Goal: Check status: Check status

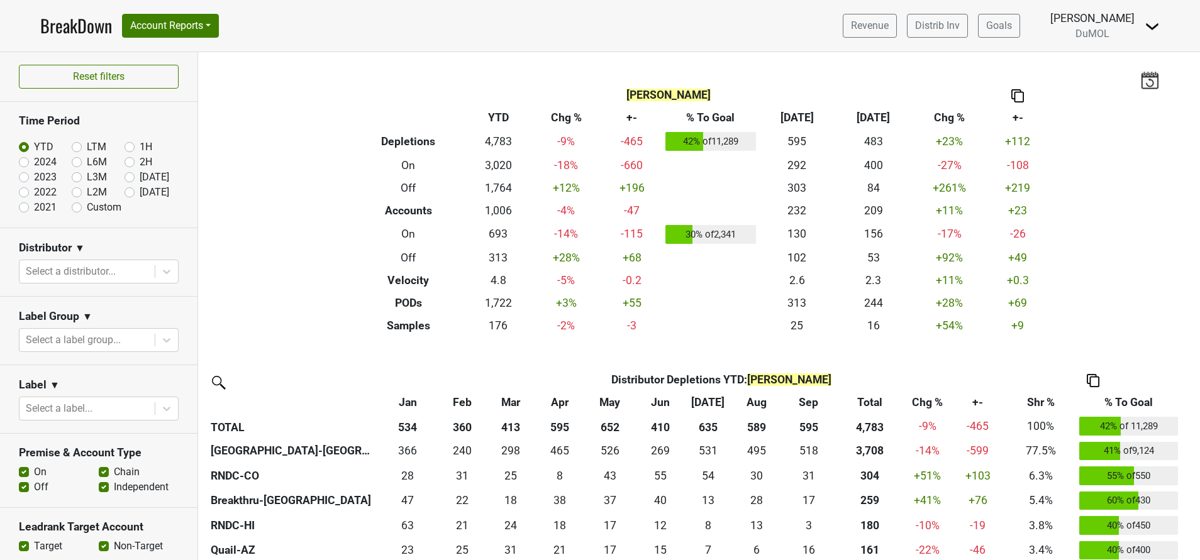
scroll to position [898, 0]
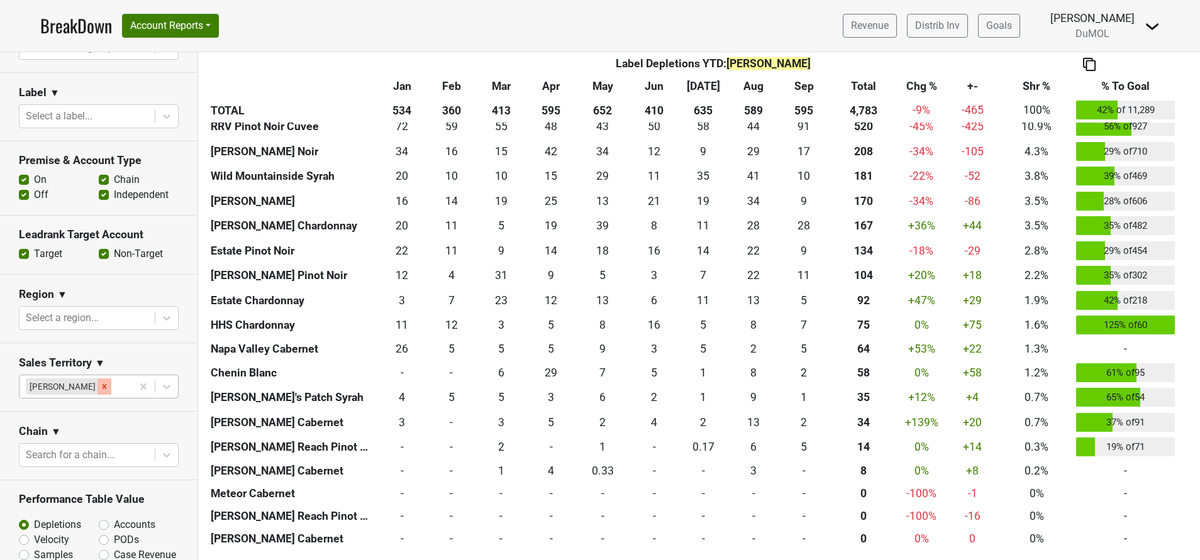
click at [102, 385] on icon "Remove Michele Krupin" at bounding box center [104, 387] width 4 height 4
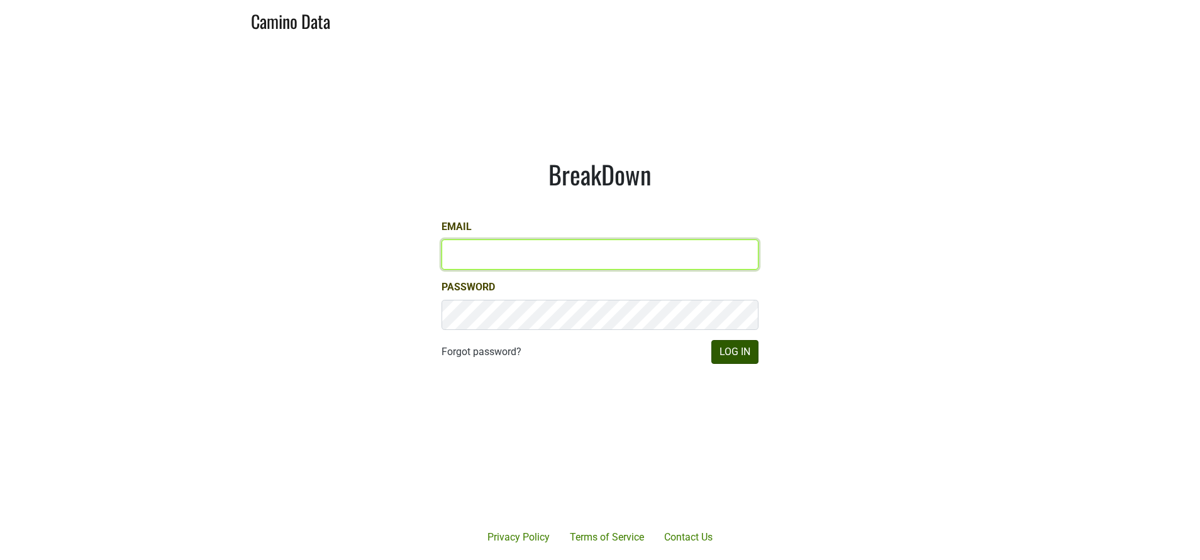
type input "susan@dumol.com"
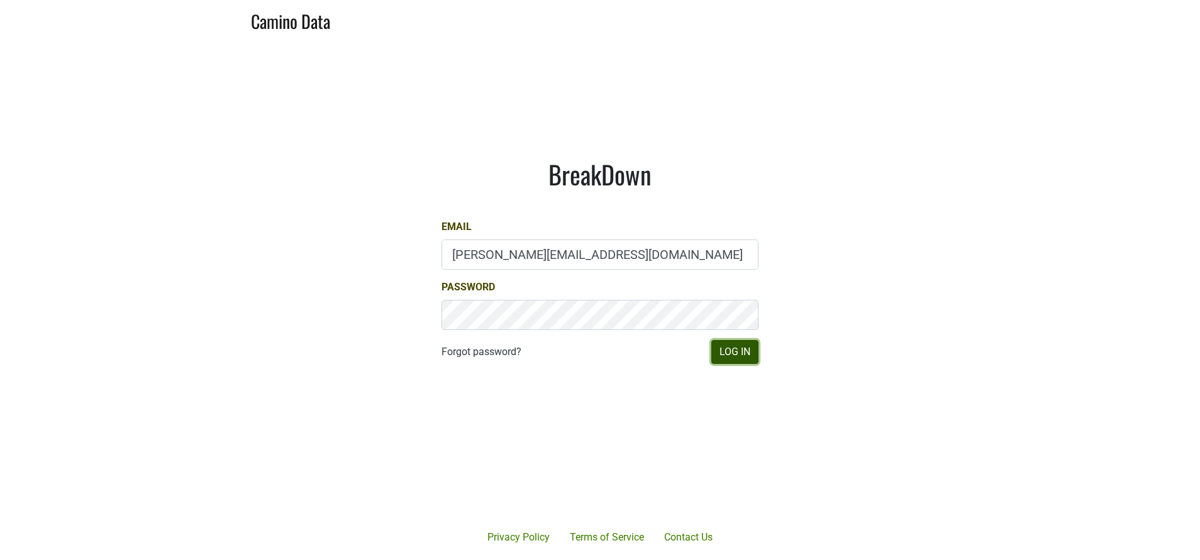
click at [750, 356] on button "Log In" at bounding box center [734, 352] width 47 height 24
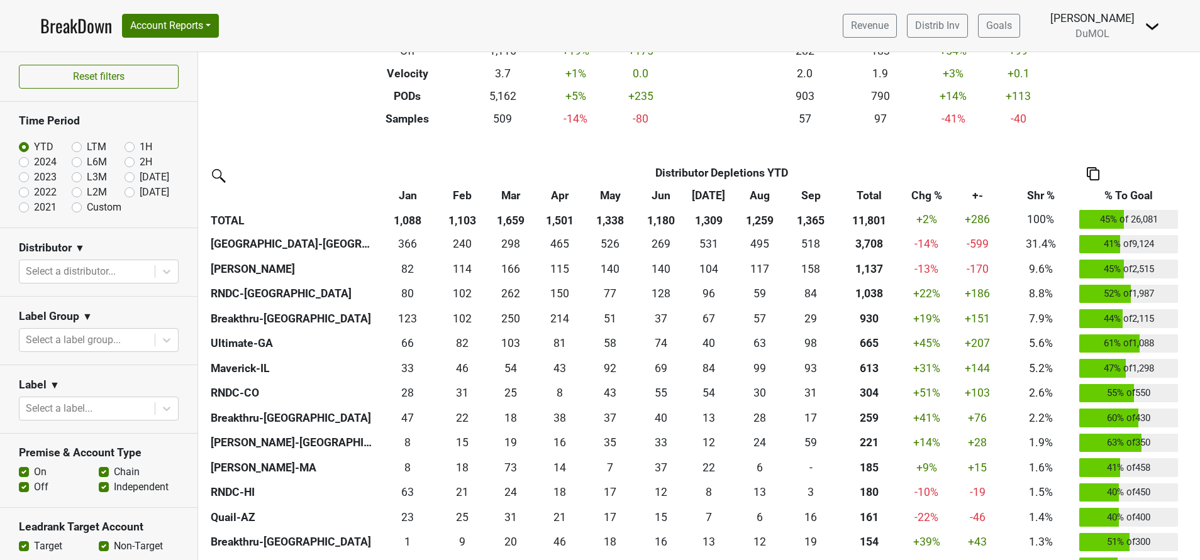
scroll to position [187, 0]
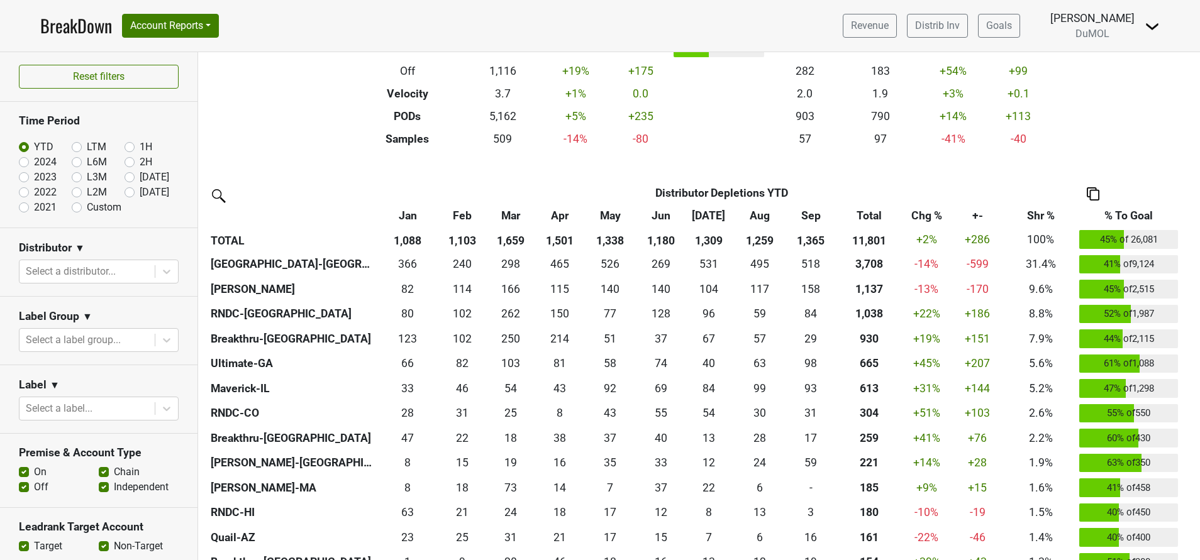
click at [140, 191] on label "[DATE]" at bounding box center [155, 192] width 30 height 15
click at [125, 191] on input "[DATE]" at bounding box center [150, 191] width 50 height 13
radio input "true"
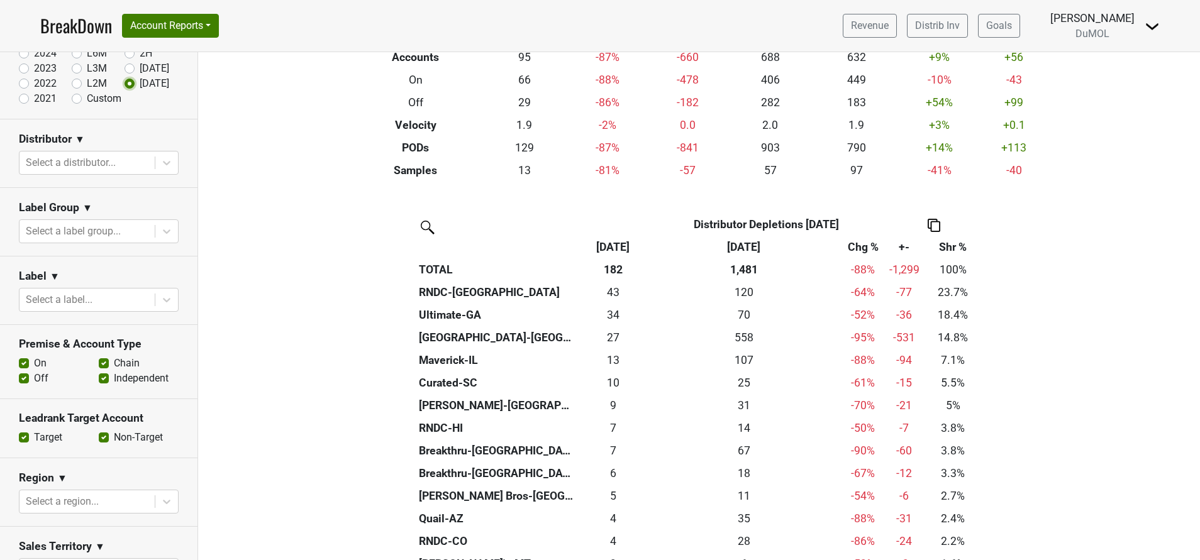
scroll to position [0, 0]
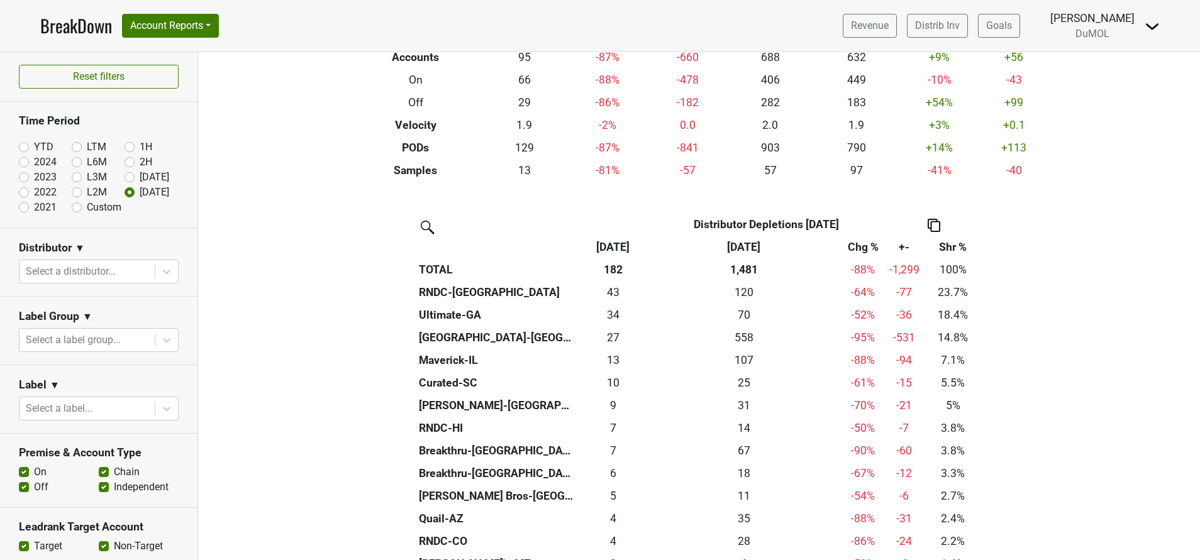
click at [34, 145] on label "YTD" at bounding box center [43, 147] width 19 height 15
click at [28, 145] on input "YTD" at bounding box center [44, 146] width 50 height 13
radio input "true"
